Goal: Task Accomplishment & Management: Use online tool/utility

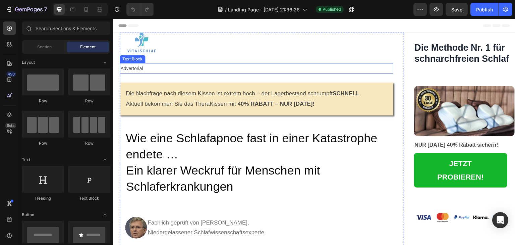
click at [146, 68] on p "Advertorial" at bounding box center [256, 69] width 272 height 10
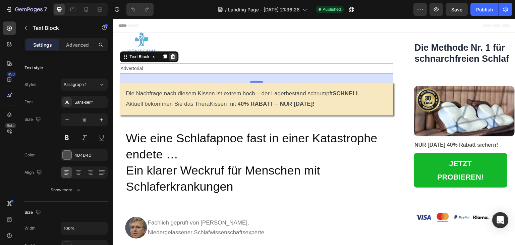
click at [175, 59] on div at bounding box center [173, 57] width 8 height 8
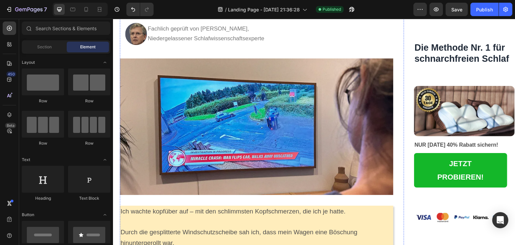
scroll to position [175, 0]
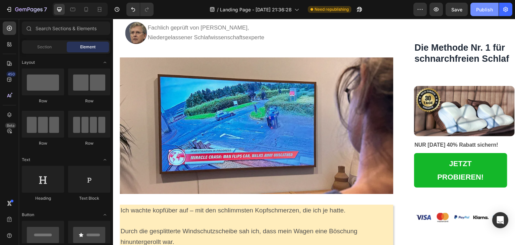
click at [490, 12] on div "Publish" at bounding box center [485, 9] width 17 height 7
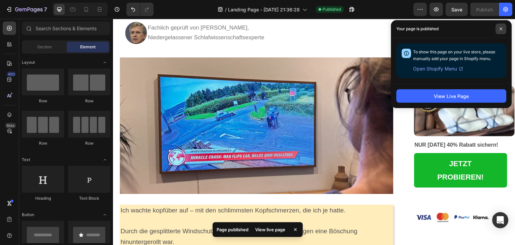
click at [500, 28] on icon at bounding box center [501, 28] width 3 height 3
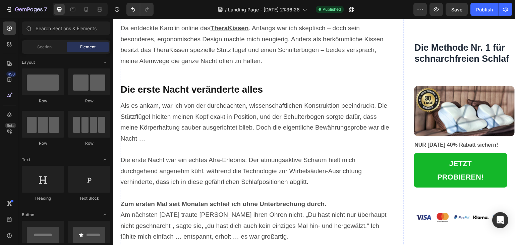
scroll to position [1192, 0]
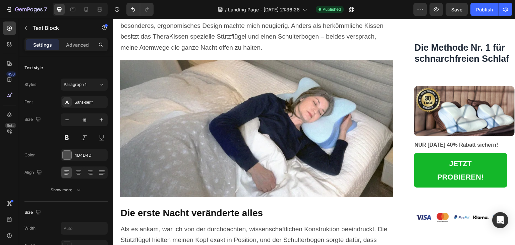
drag, startPoint x: 254, startPoint y: 93, endPoint x: 252, endPoint y: 100, distance: 7.5
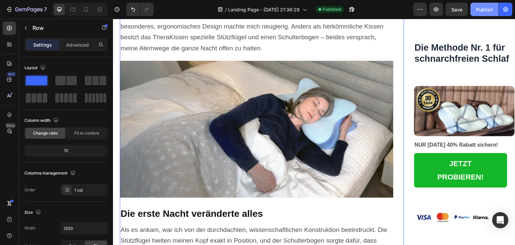
click at [492, 9] on div "Publish" at bounding box center [485, 9] width 17 height 7
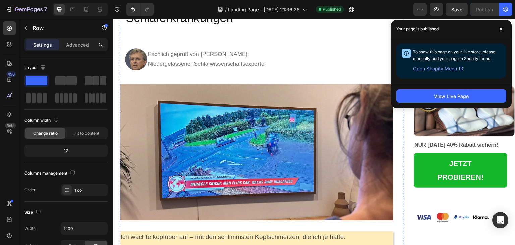
scroll to position [0, 0]
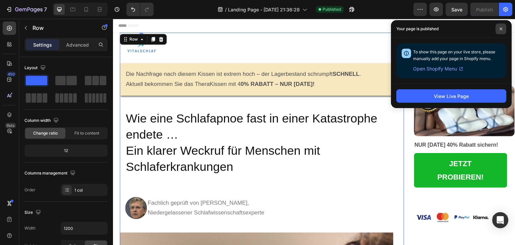
click at [501, 26] on span at bounding box center [501, 28] width 11 height 11
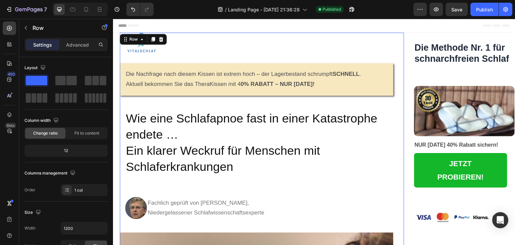
click at [279, 25] on div "Header" at bounding box center [314, 25] width 392 height 13
